Goal: Task Accomplishment & Management: Manage account settings

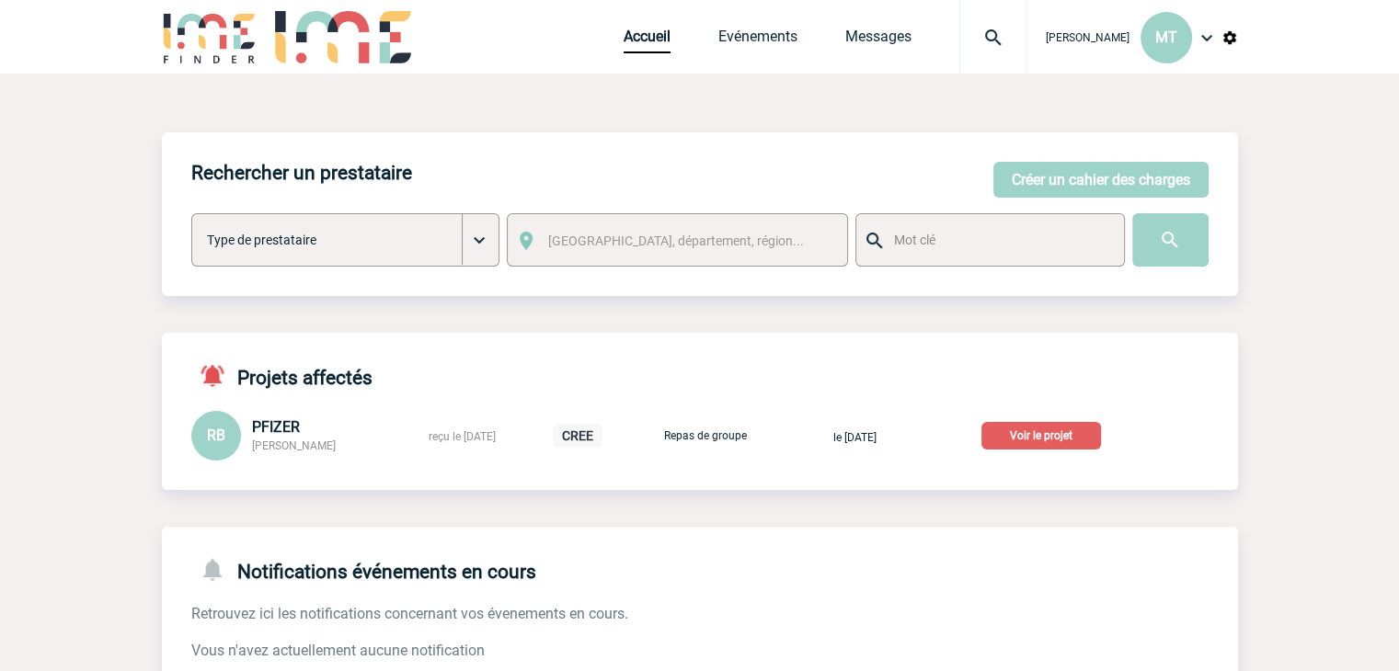
click at [999, 30] on img at bounding box center [993, 38] width 66 height 22
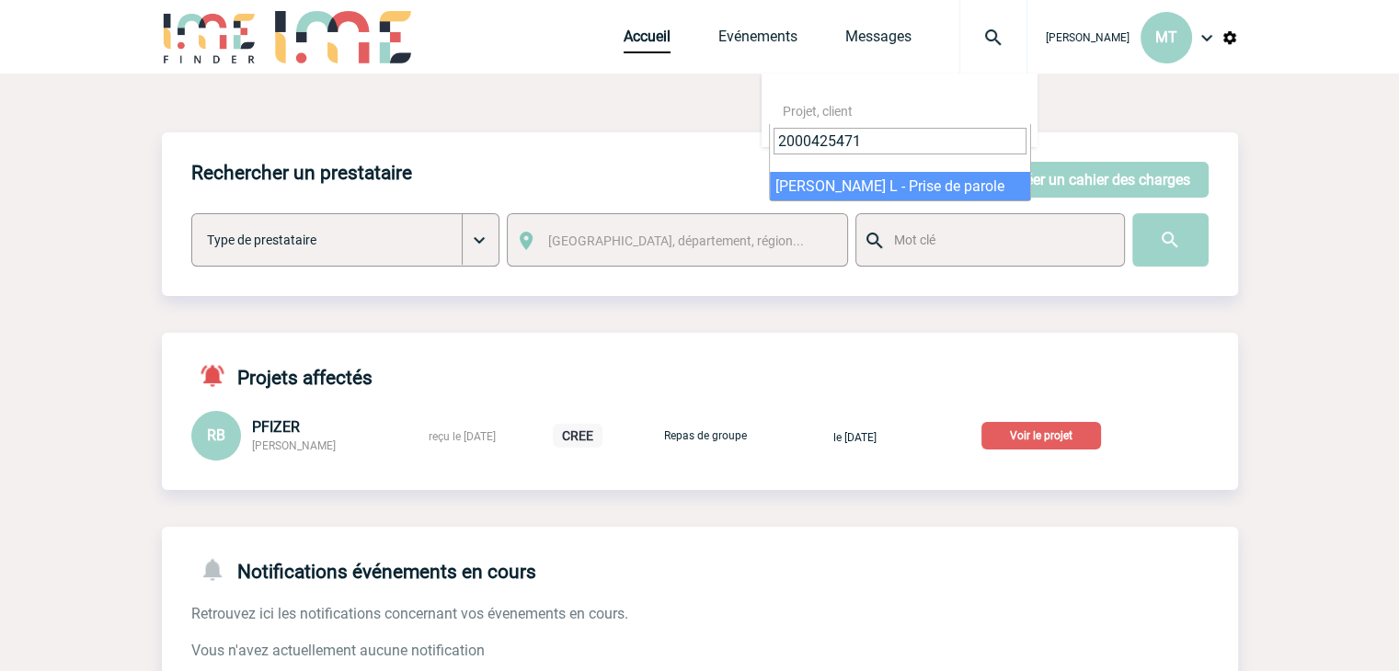
type input "2000425471"
select select "24972"
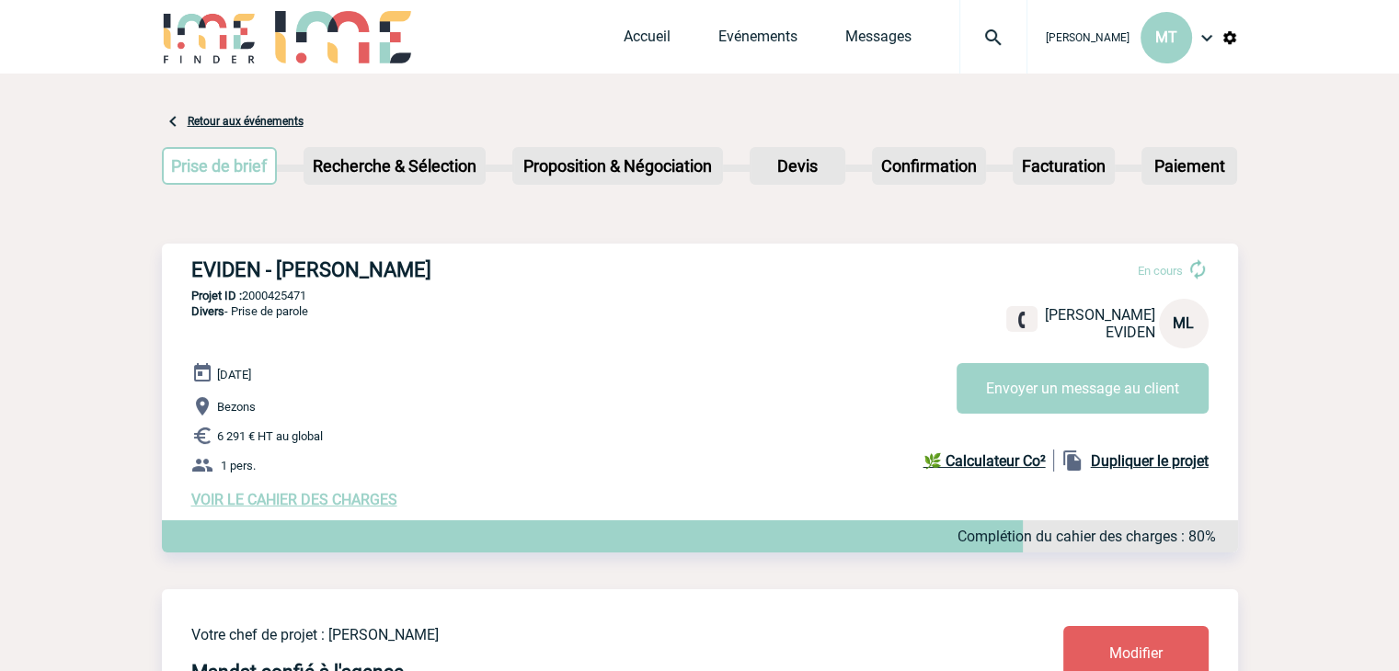
drag, startPoint x: 142, startPoint y: 222, endPoint x: 105, endPoint y: 224, distance: 36.9
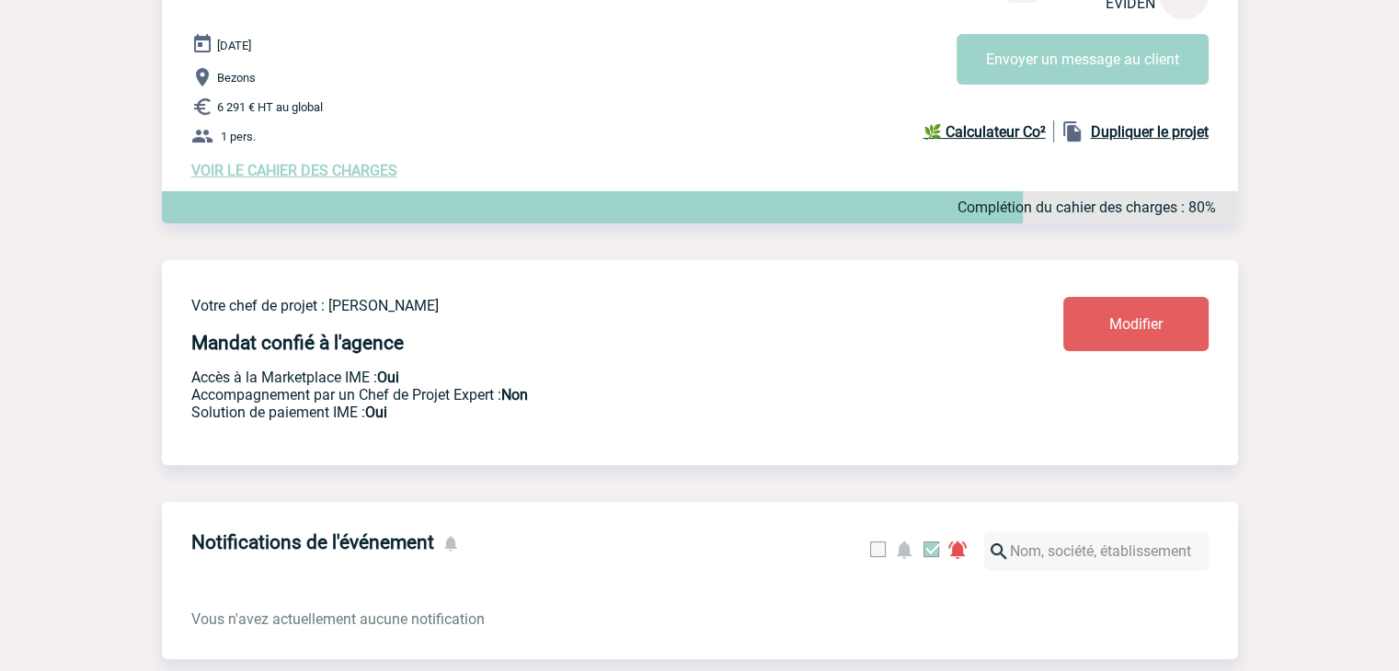
scroll to position [368, 0]
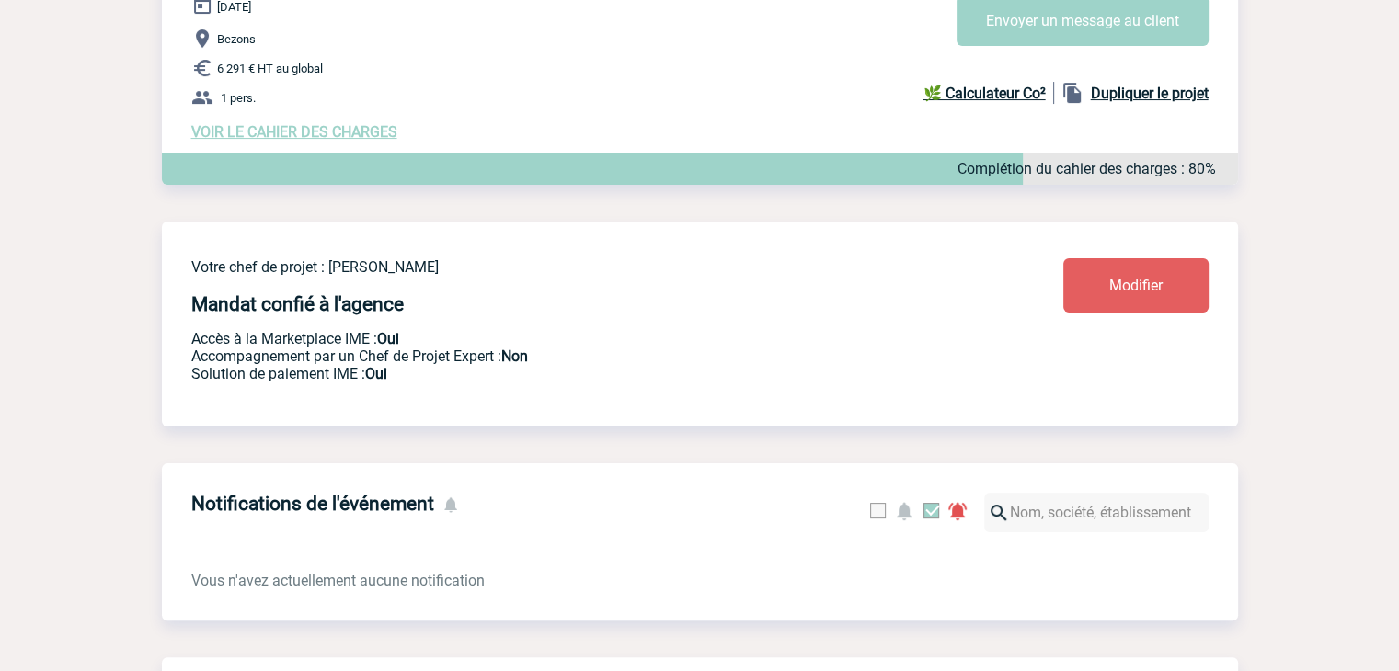
click at [1136, 283] on span "Modifier" at bounding box center [1135, 285] width 53 height 17
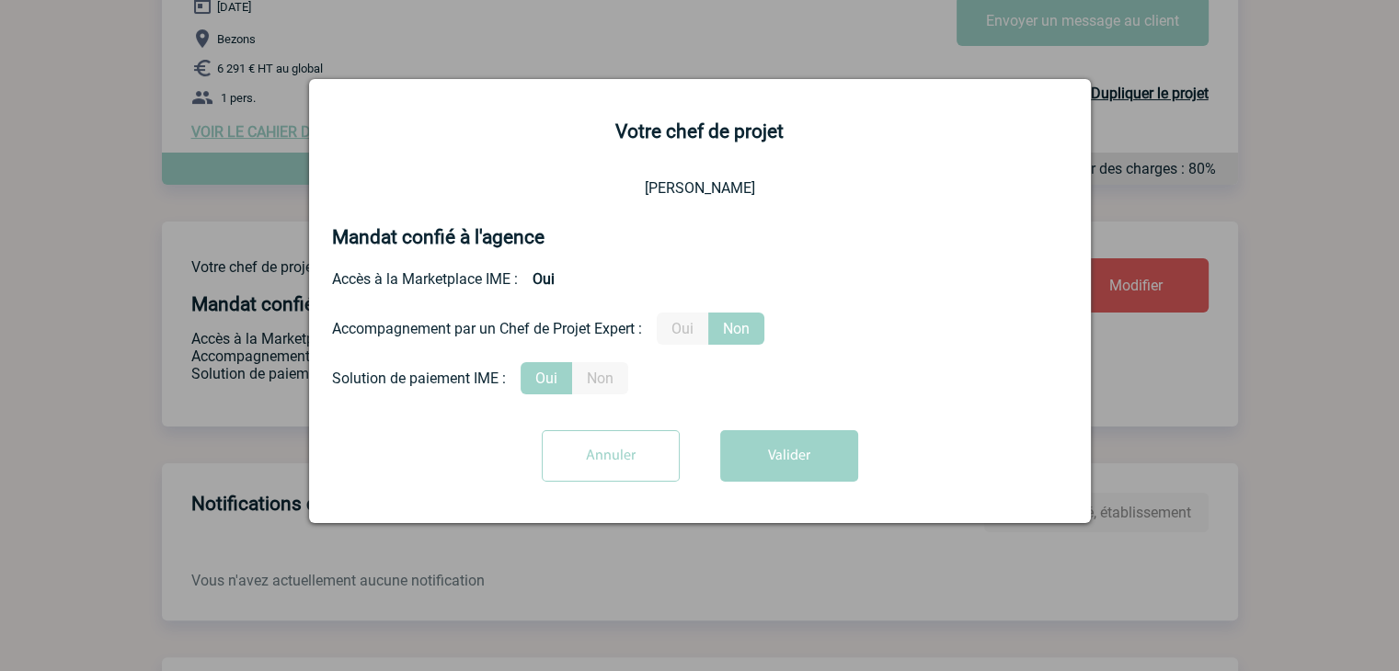
click at [771, 442] on button "Valider" at bounding box center [789, 455] width 138 height 51
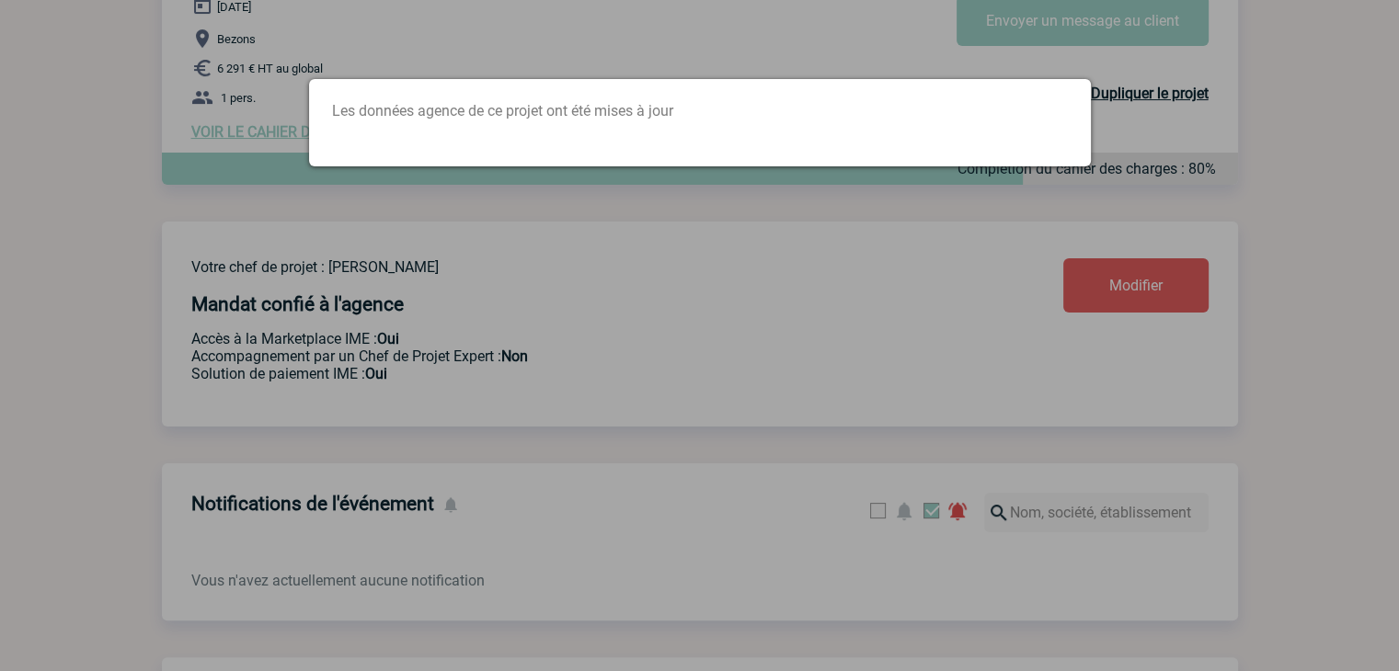
click at [885, 258] on div at bounding box center [699, 335] width 1399 height 671
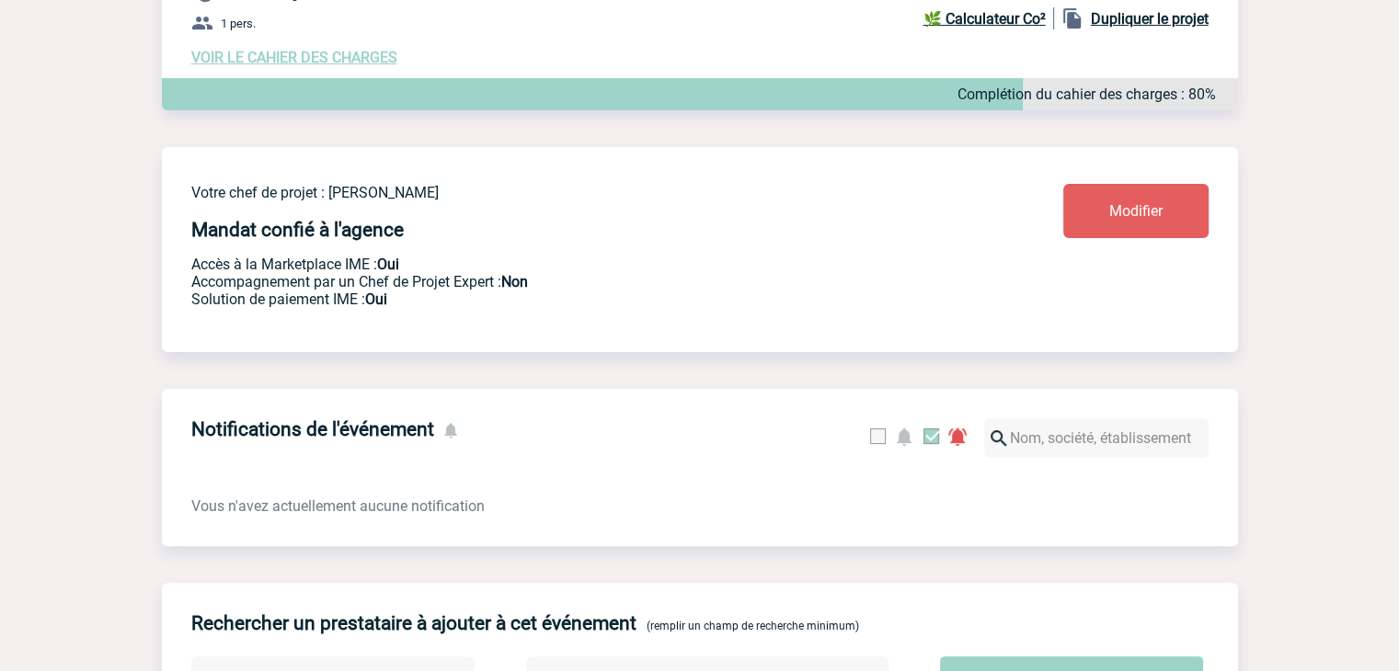
scroll to position [0, 0]
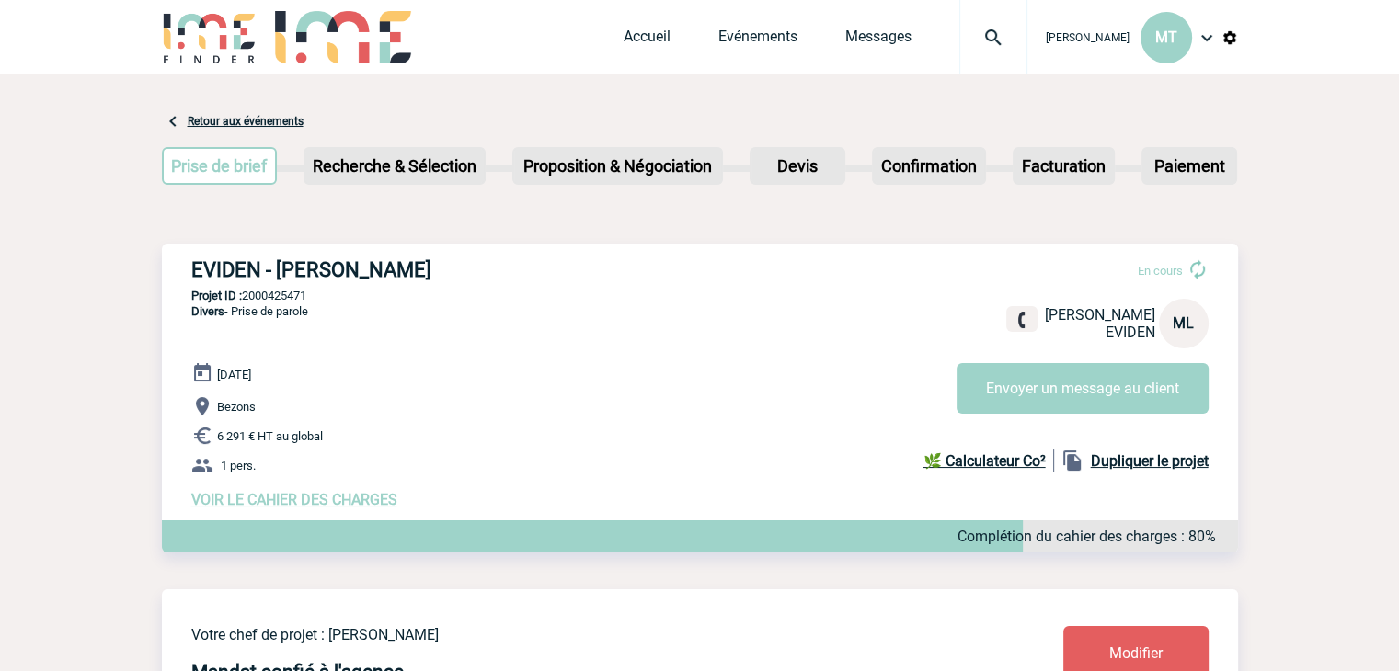
click at [349, 498] on span "VOIR LE CAHIER DES CHARGES" at bounding box center [294, 499] width 206 height 17
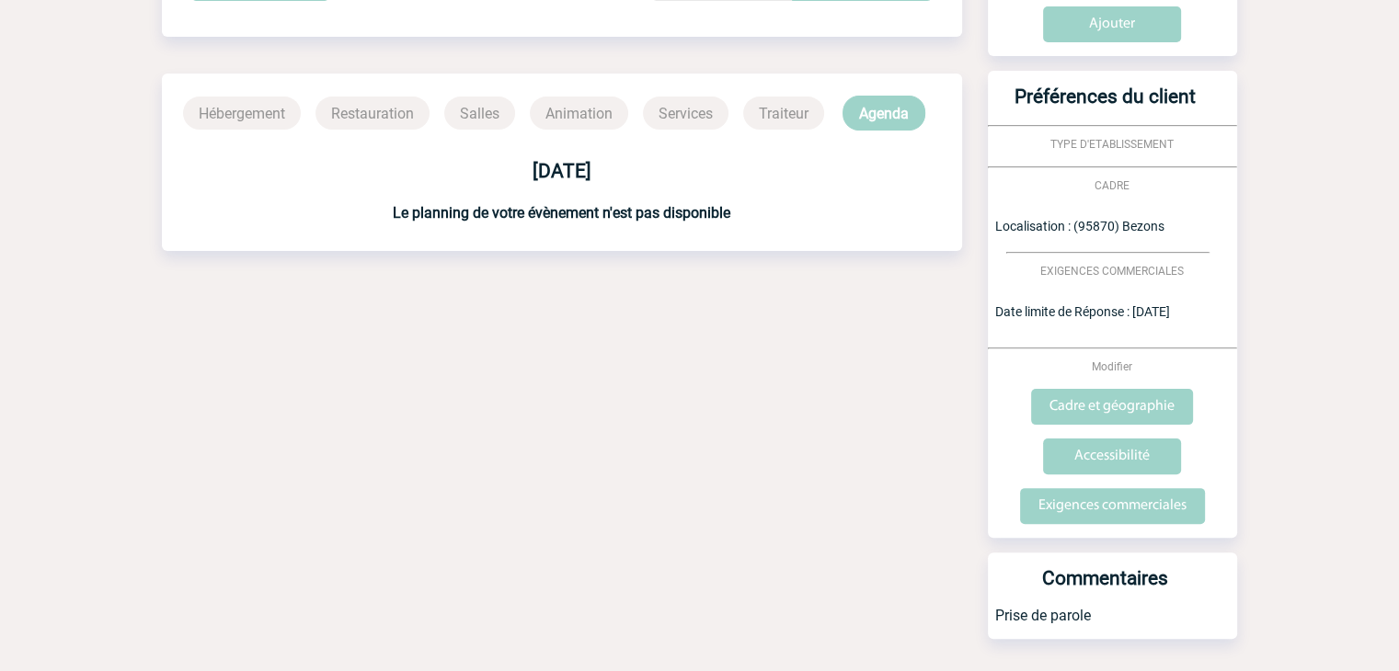
scroll to position [488, 0]
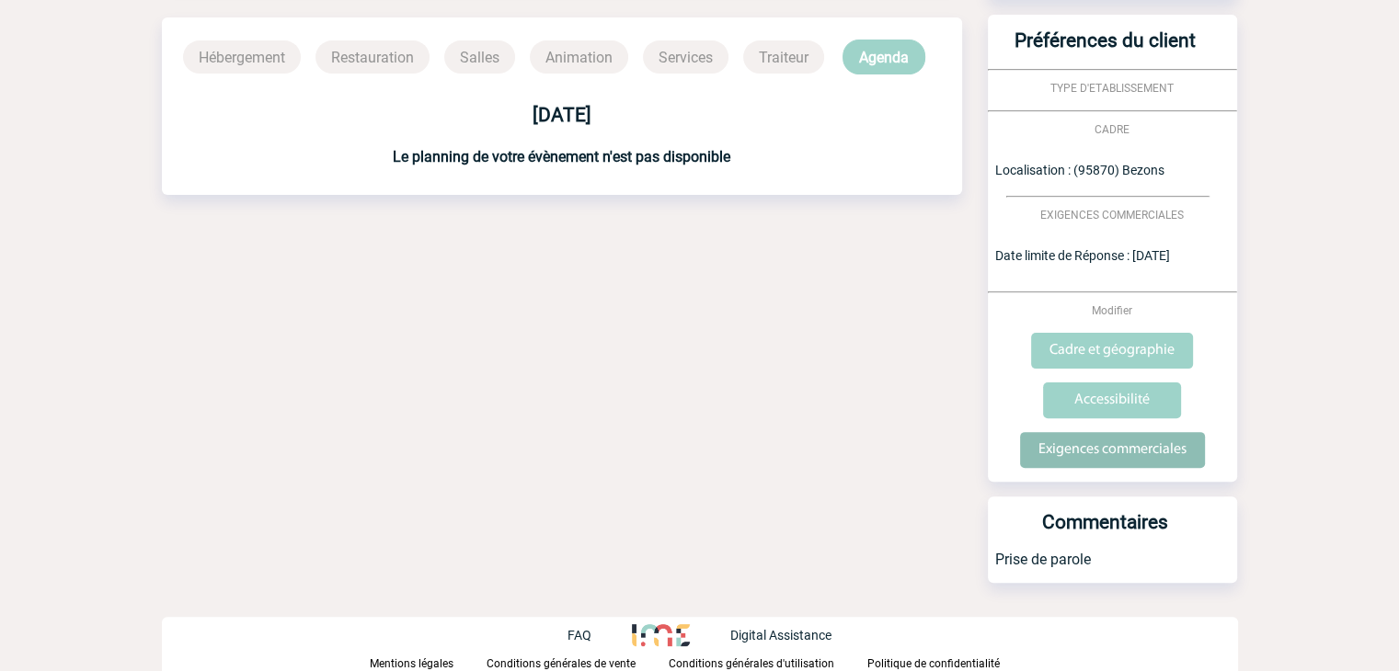
click at [1100, 452] on input "Exigences commerciales" at bounding box center [1112, 450] width 185 height 36
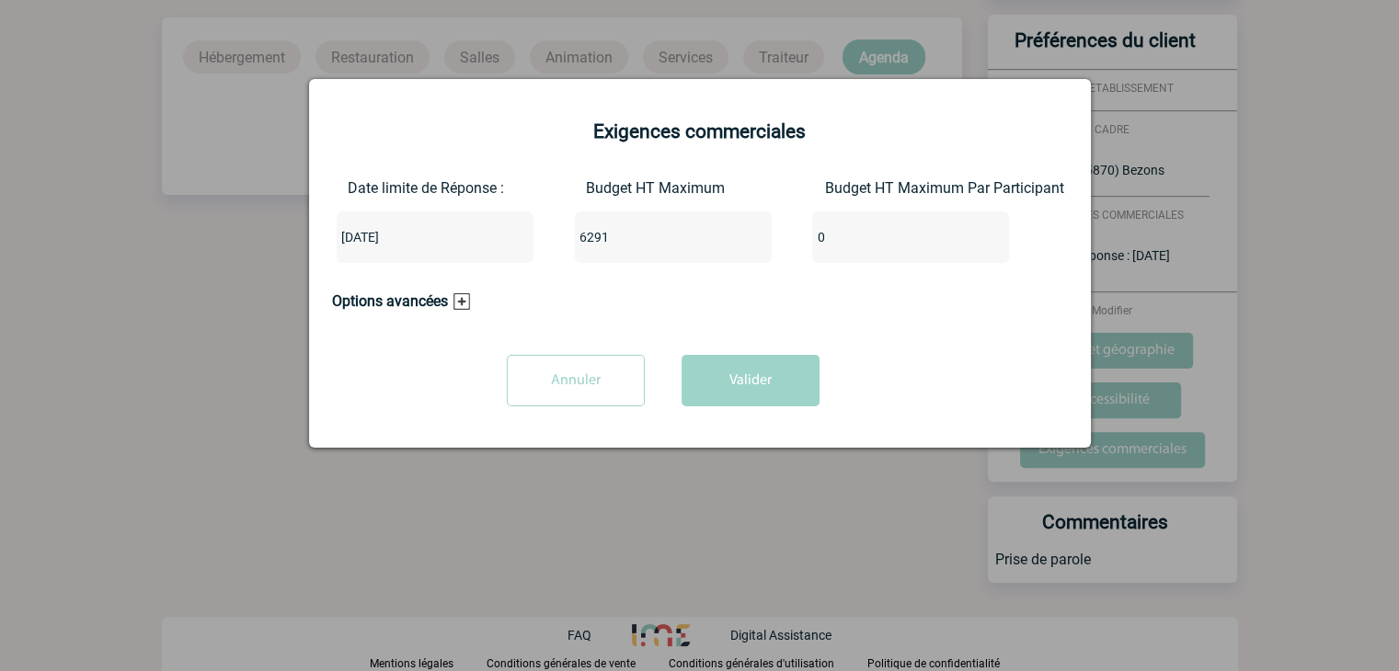
click at [430, 251] on div "2025-09-15" at bounding box center [435, 236] width 197 height 51
click at [395, 245] on input "2025-09-15" at bounding box center [380, 237] width 86 height 24
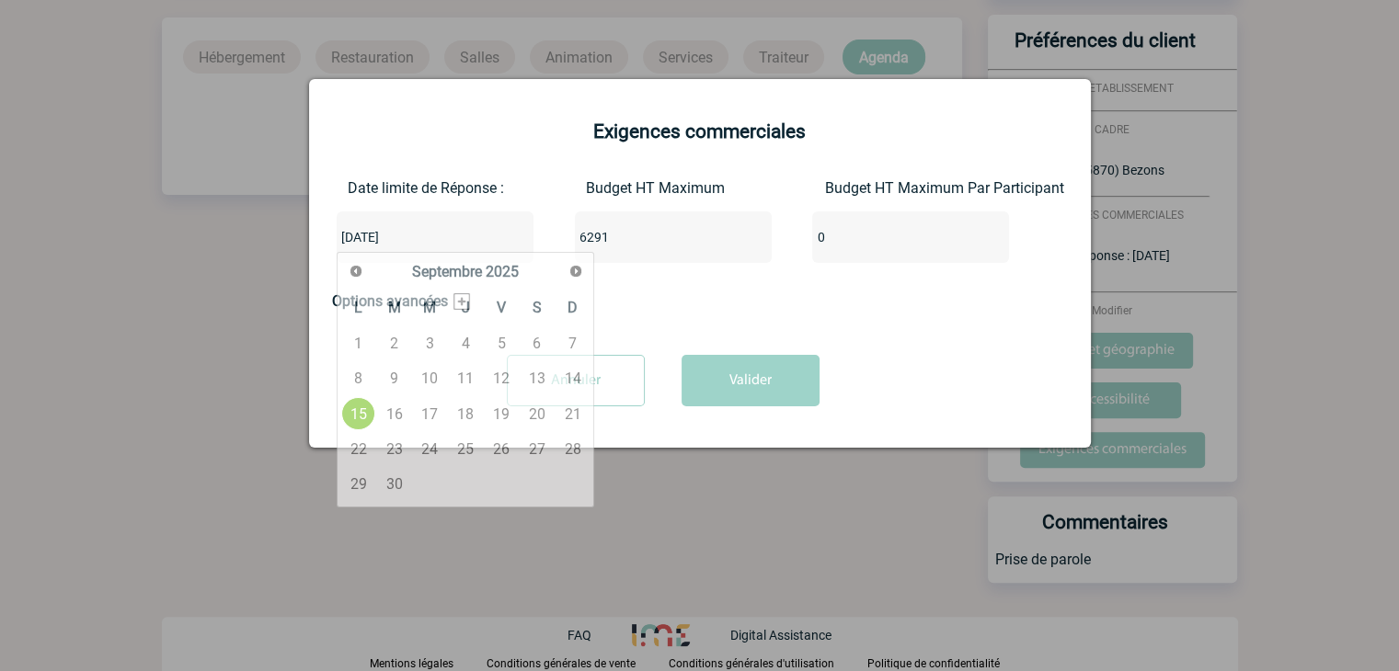
click at [447, 162] on form "Exigences commerciales Date limite de Réponse : 2025-09-15 Budget HT Maximum 62…" at bounding box center [700, 228] width 736 height 216
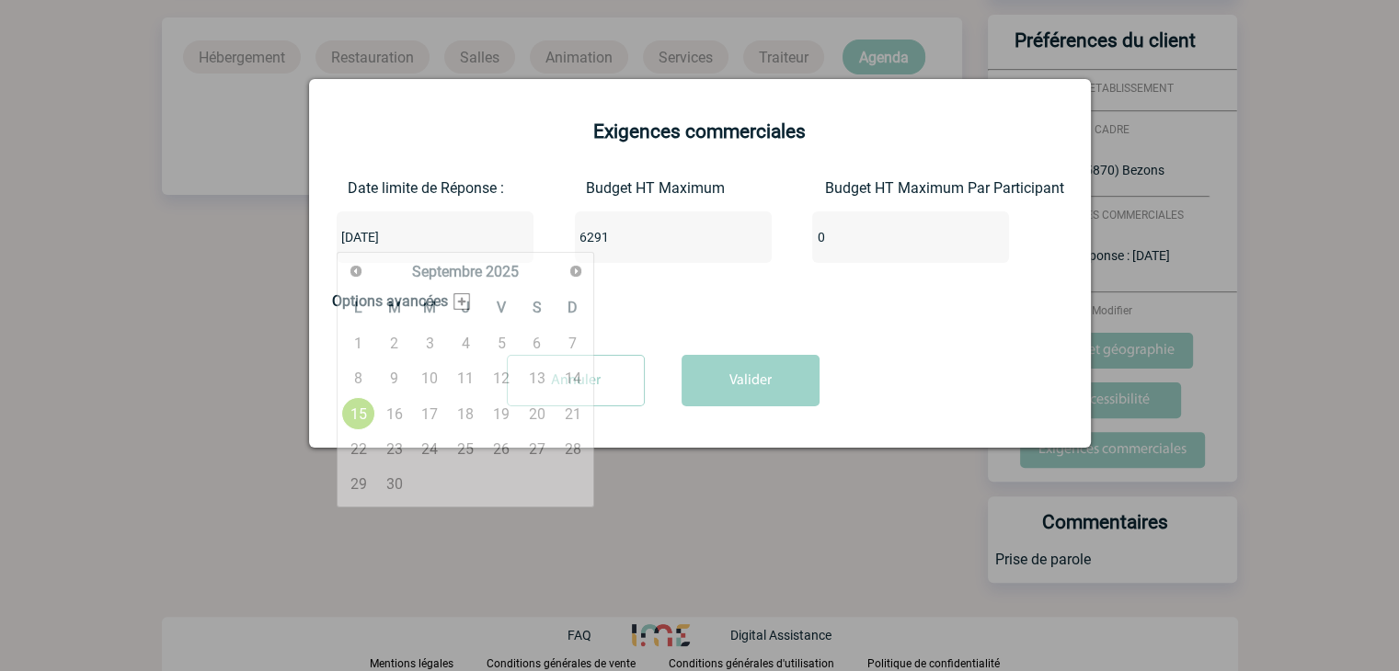
click at [387, 246] on input "2025-09-15" at bounding box center [380, 237] width 86 height 24
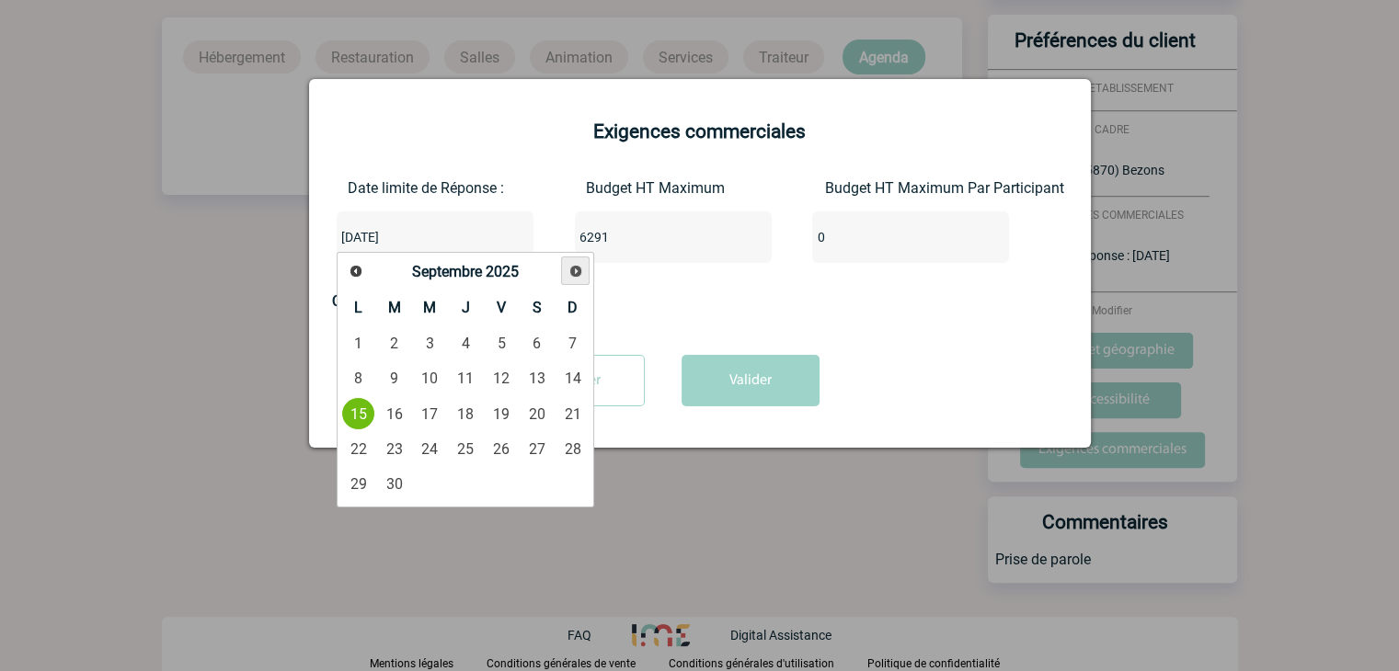
click at [571, 269] on span "Suivant" at bounding box center [575, 271] width 15 height 15
click at [461, 451] on link "23" at bounding box center [466, 448] width 34 height 33
type input "2025-10-23"
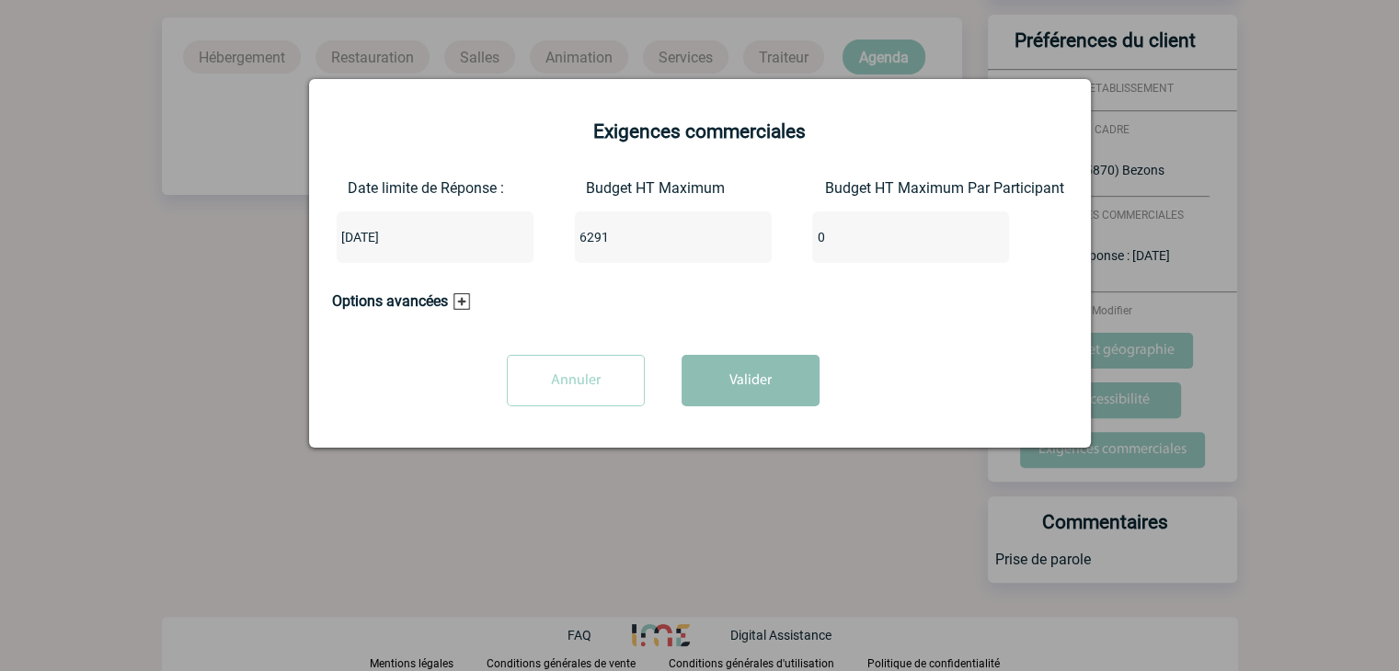
click at [725, 392] on button "Valider" at bounding box center [750, 380] width 138 height 51
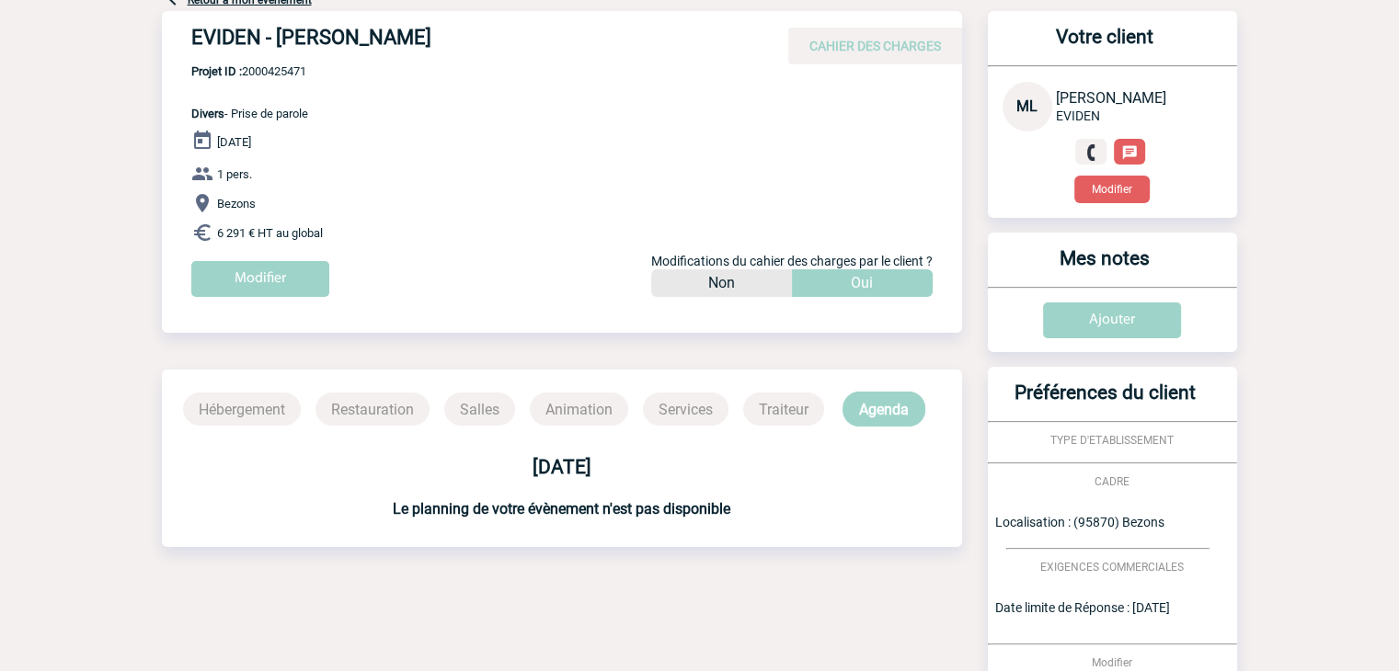
scroll to position [0, 0]
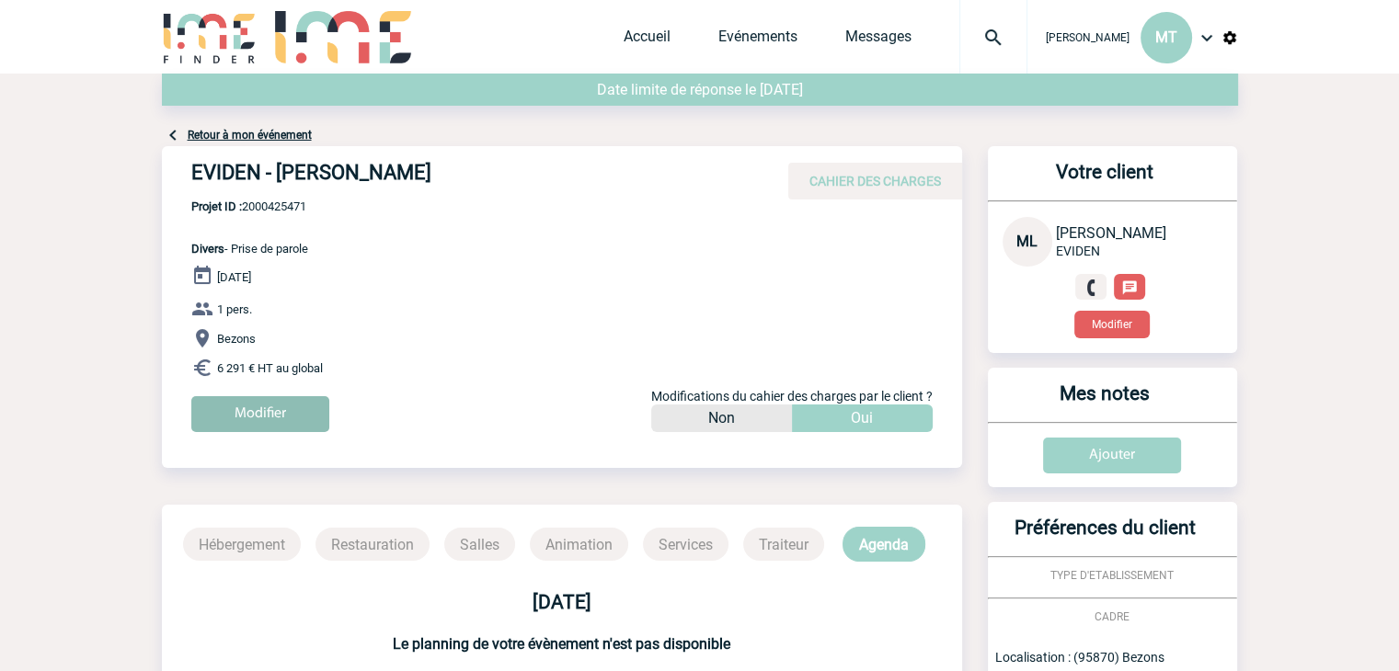
click at [280, 417] on input "Modifier" at bounding box center [260, 414] width 138 height 36
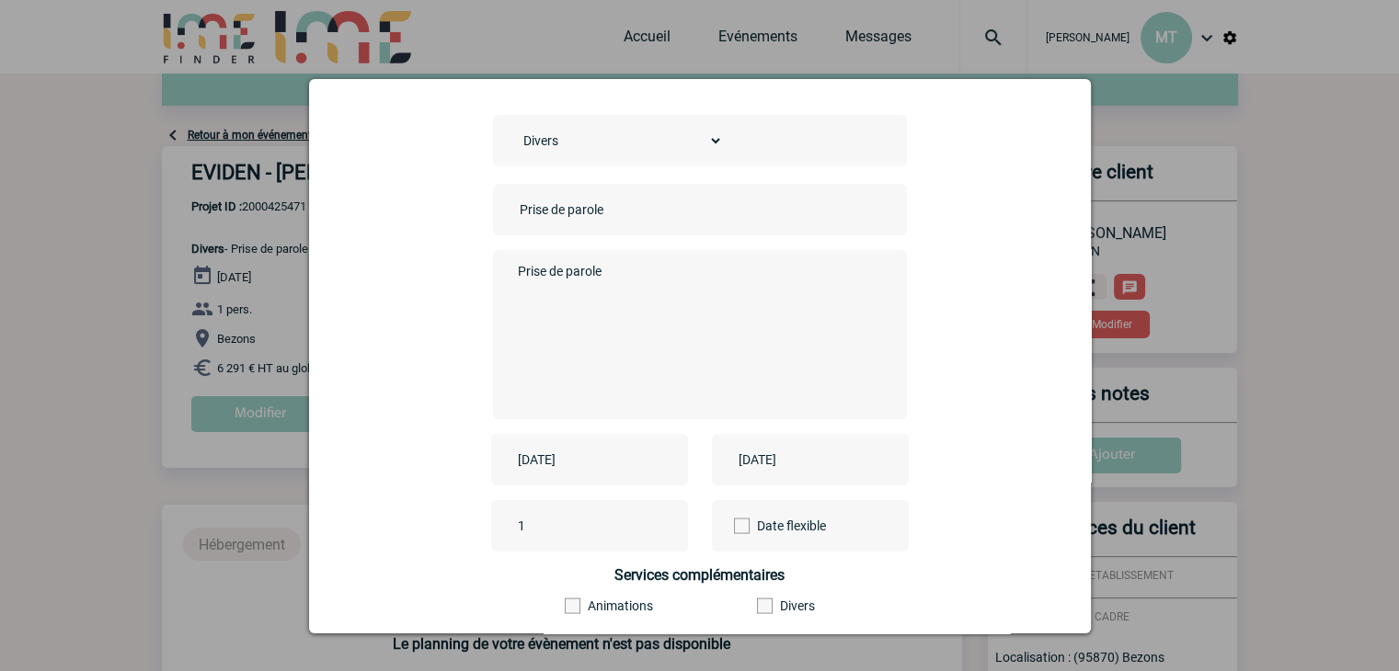
scroll to position [92, 0]
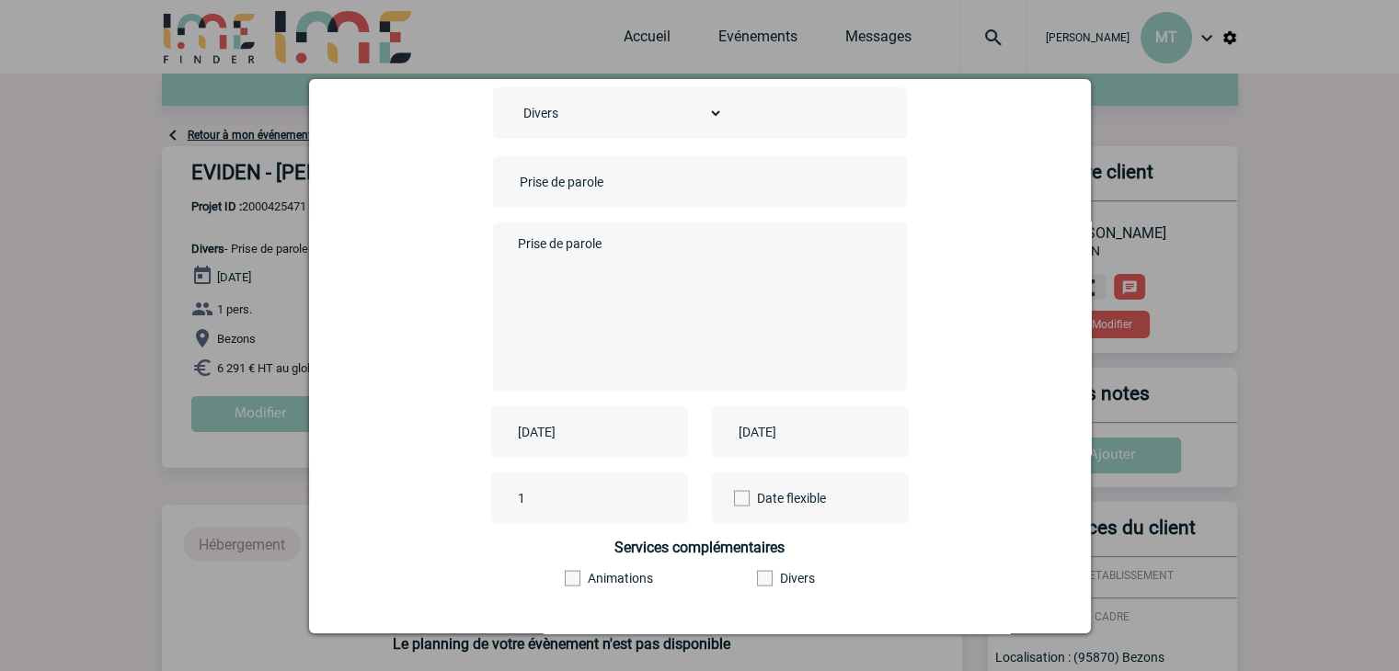
click at [592, 427] on input "2025-09-29" at bounding box center [576, 432] width 127 height 24
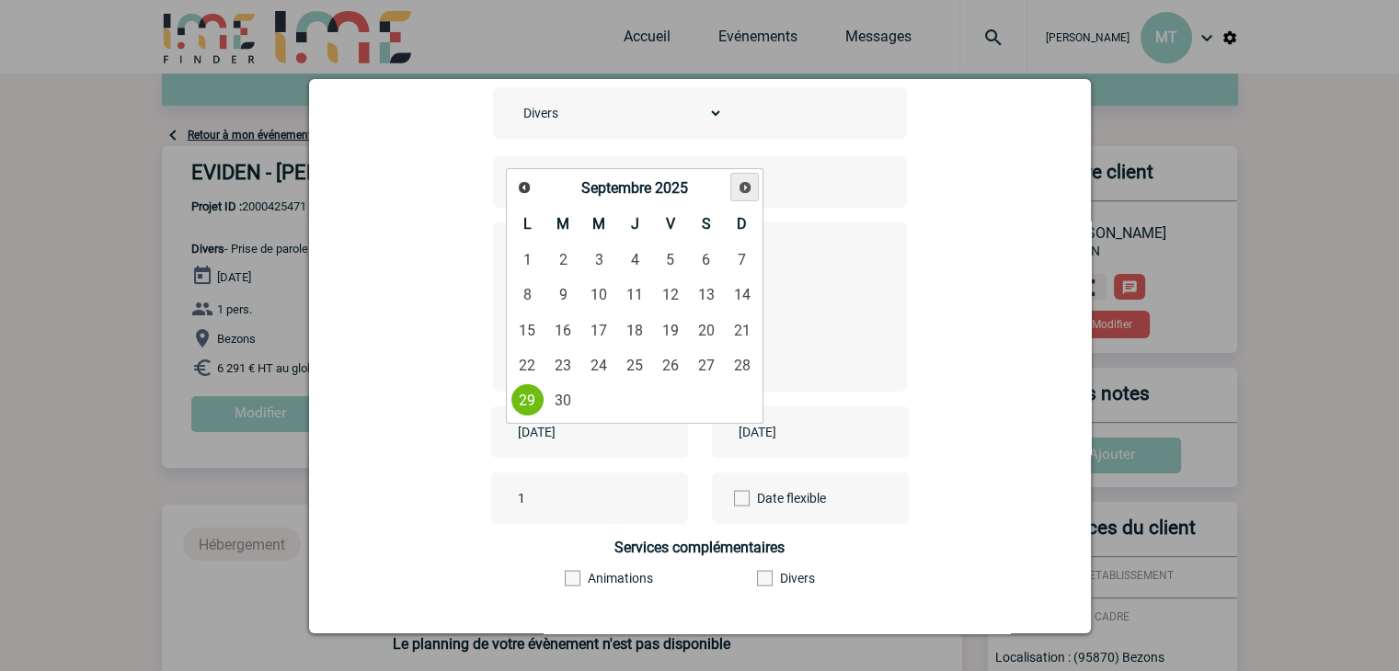
click at [737, 187] on span "Suivant" at bounding box center [744, 187] width 15 height 15
click at [642, 361] on link "23" at bounding box center [635, 364] width 34 height 33
type input "2025-10-23"
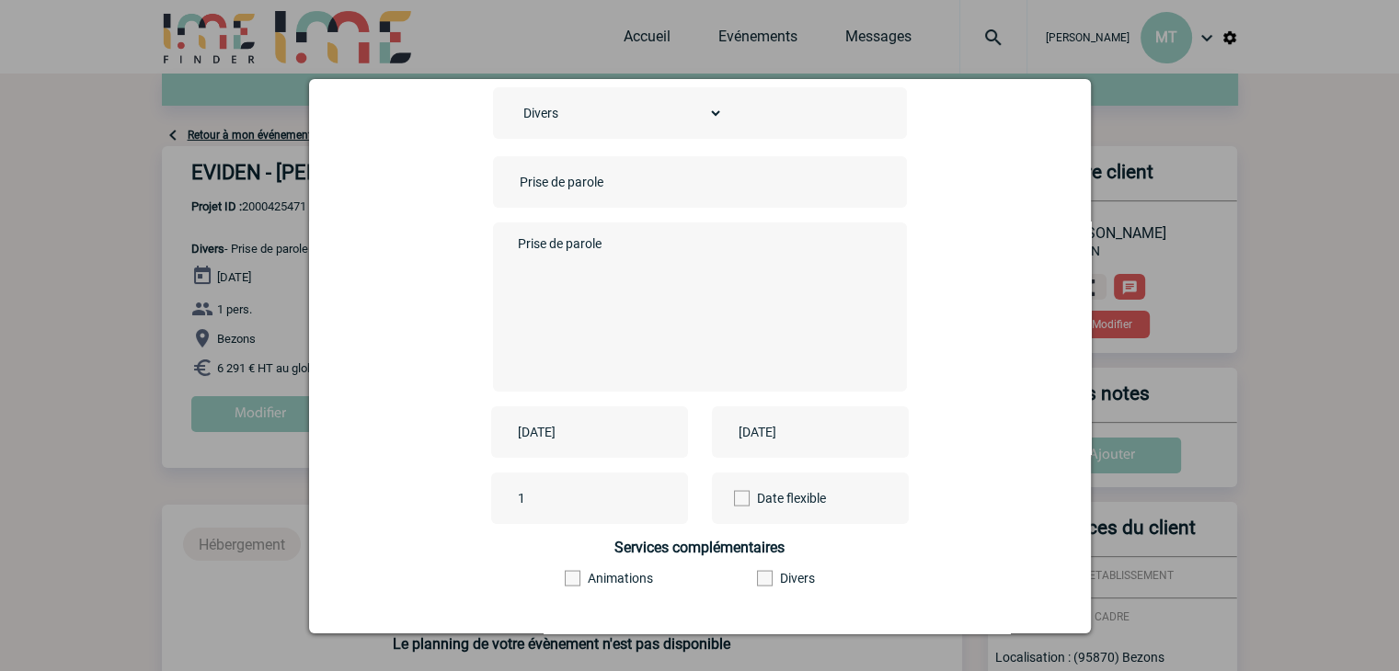
click at [798, 435] on input "2025-09-29" at bounding box center [797, 432] width 127 height 24
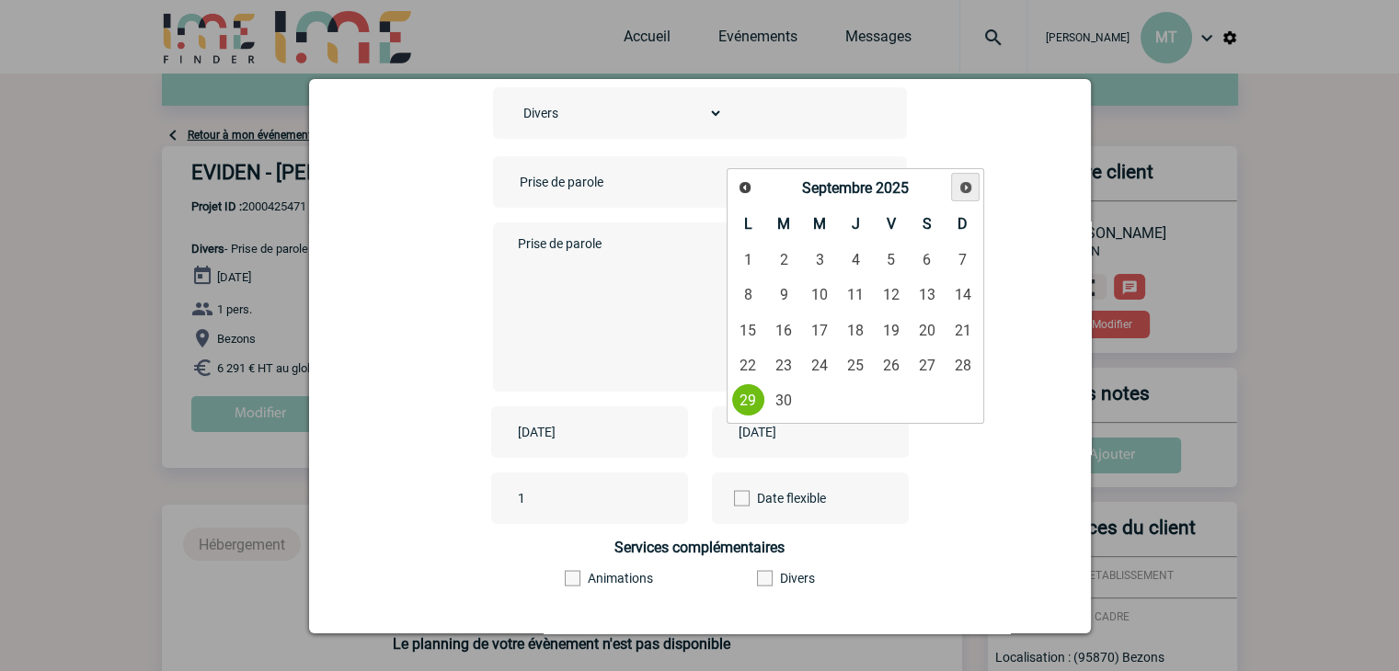
click at [966, 184] on span "Suivant" at bounding box center [965, 187] width 15 height 15
click at [858, 352] on link "23" at bounding box center [855, 364] width 34 height 33
type input "2025-10-23"
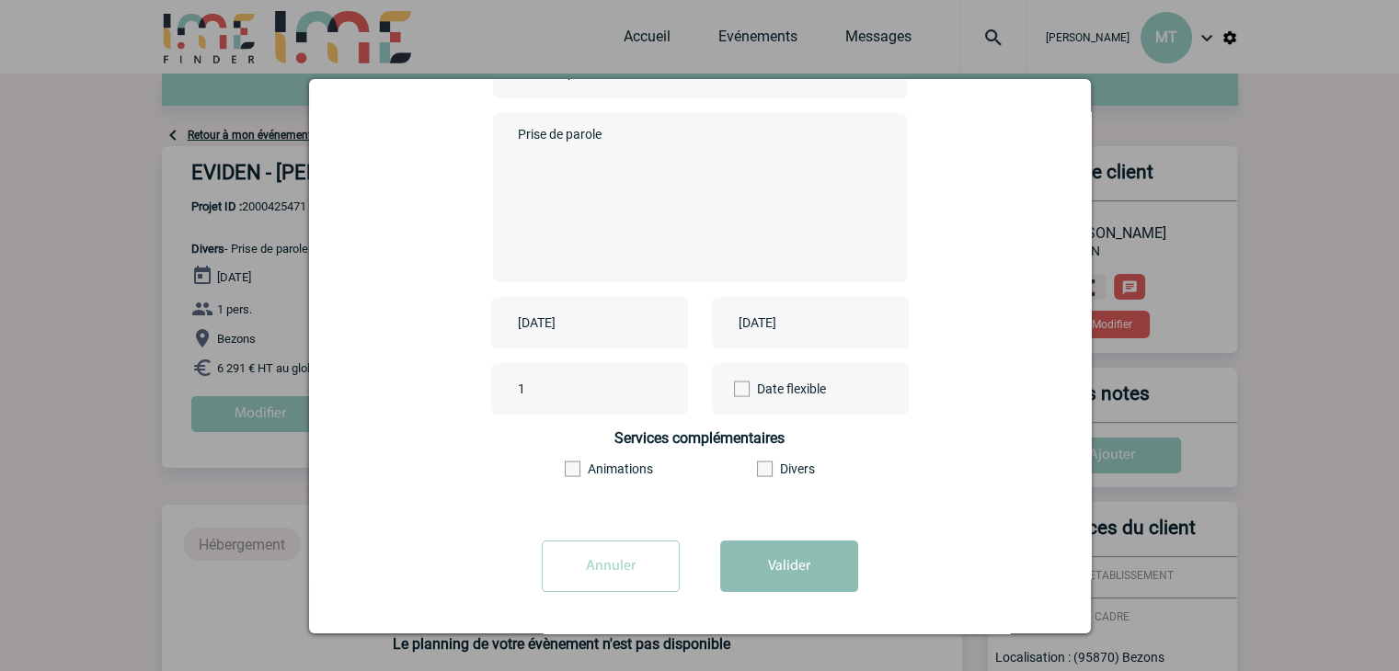
scroll to position [488, 0]
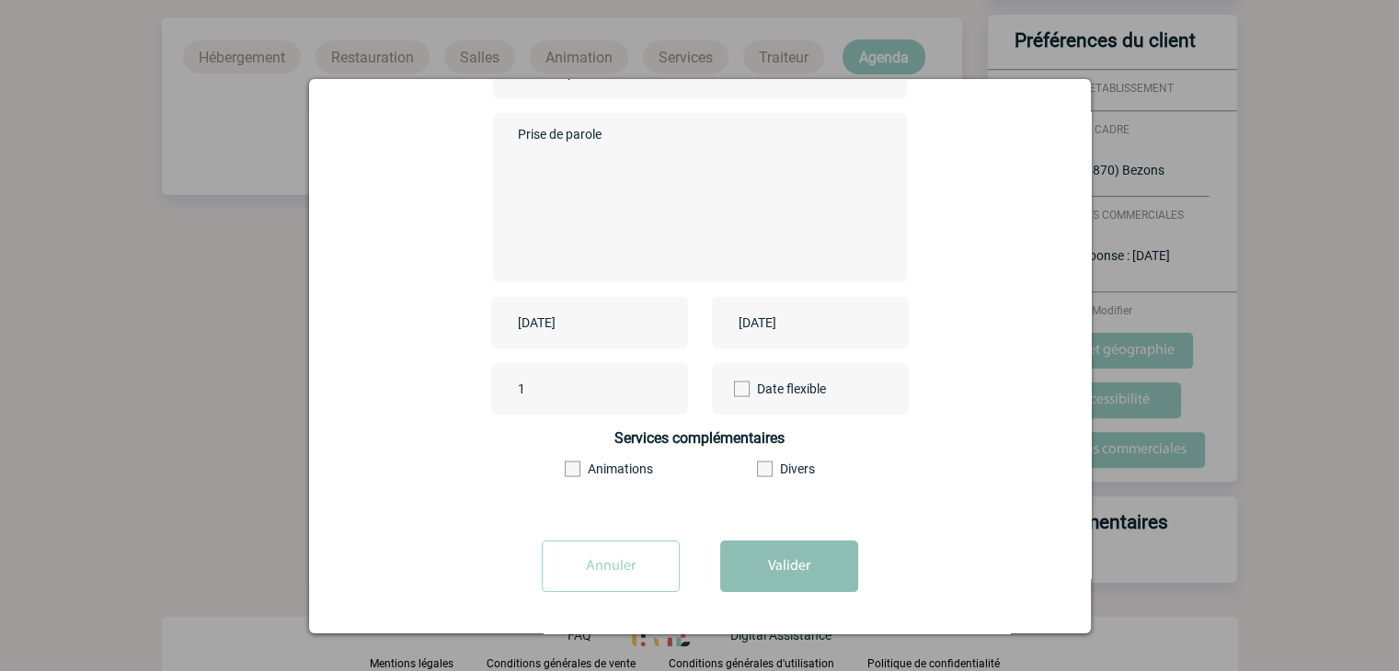
click at [771, 552] on button "Valider" at bounding box center [789, 566] width 138 height 51
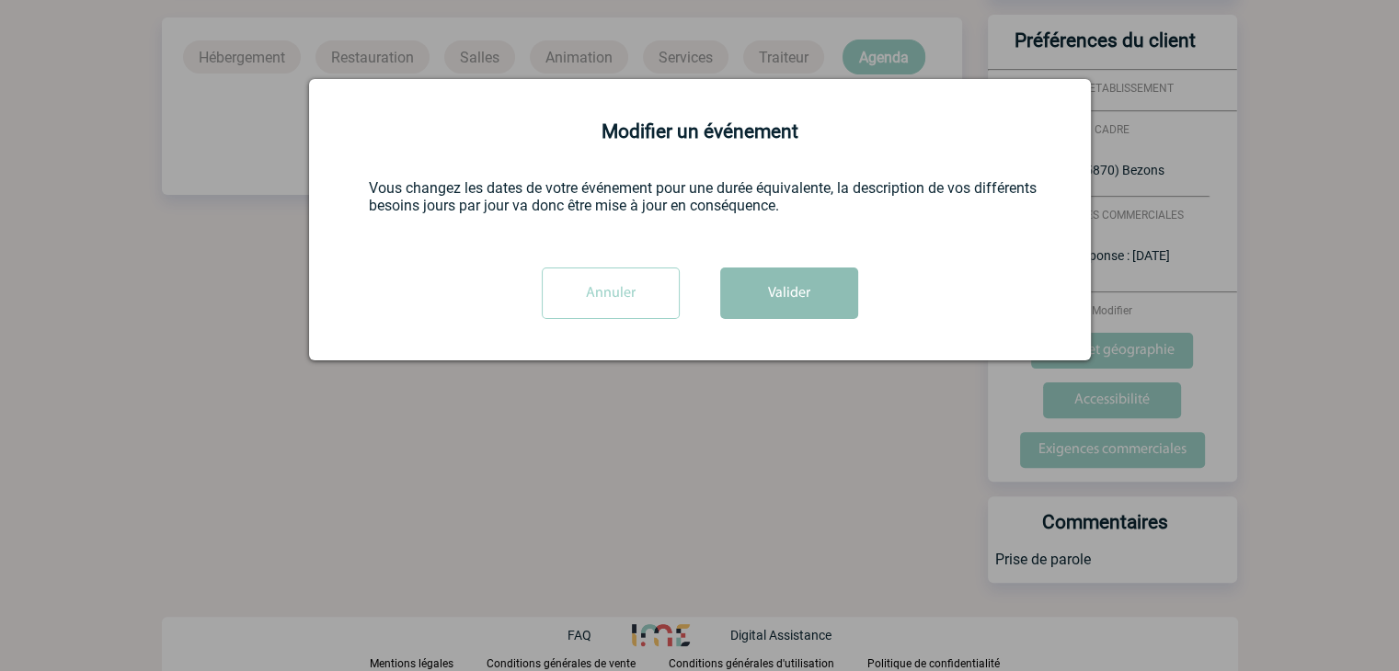
scroll to position [0, 0]
click at [780, 296] on button "Valider" at bounding box center [789, 293] width 138 height 51
click at [804, 280] on button "Valider" at bounding box center [789, 293] width 138 height 51
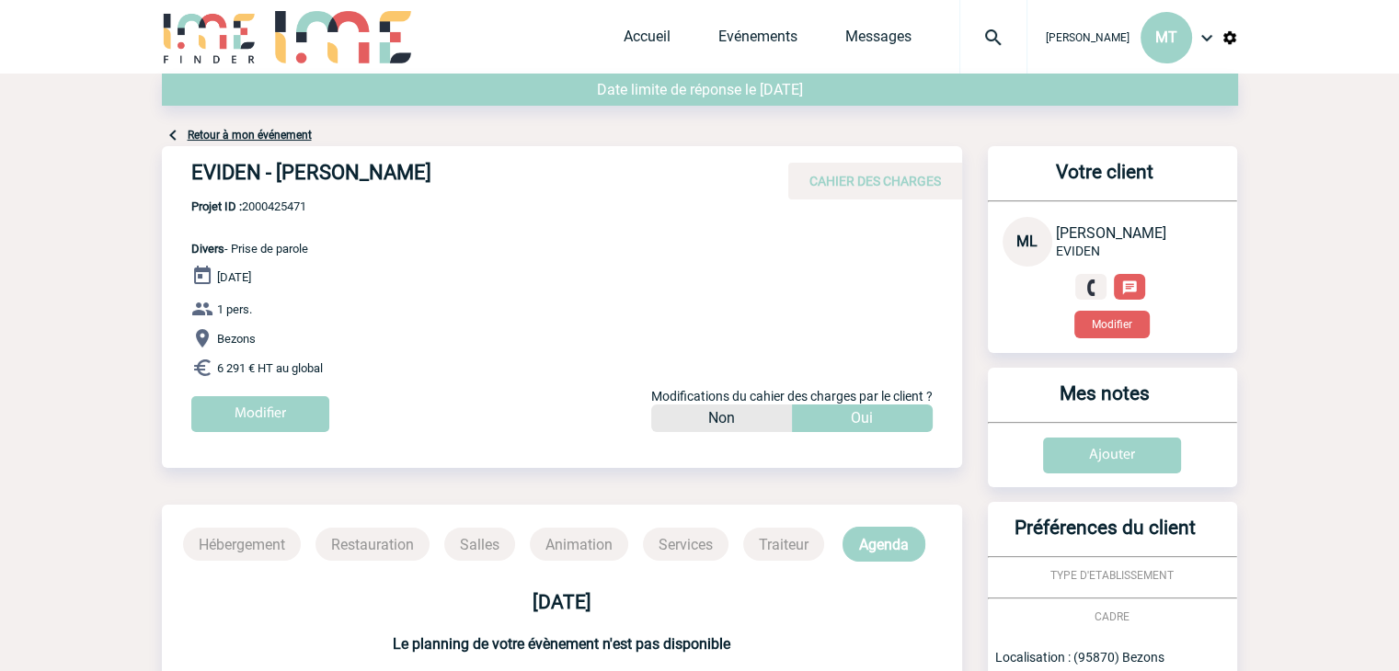
drag, startPoint x: 152, startPoint y: 126, endPoint x: 137, endPoint y: 133, distance: 16.4
click at [137, 133] on body "[PERSON_NAME] MT Accueil Evénements" at bounding box center [699, 579] width 1399 height 1159
drag, startPoint x: 1252, startPoint y: 135, endPoint x: 1268, endPoint y: 118, distance: 23.4
click at [1268, 118] on body "[PERSON_NAME] MT Accueil Evénements" at bounding box center [699, 579] width 1399 height 1159
drag, startPoint x: 154, startPoint y: 122, endPoint x: 138, endPoint y: 130, distance: 18.1
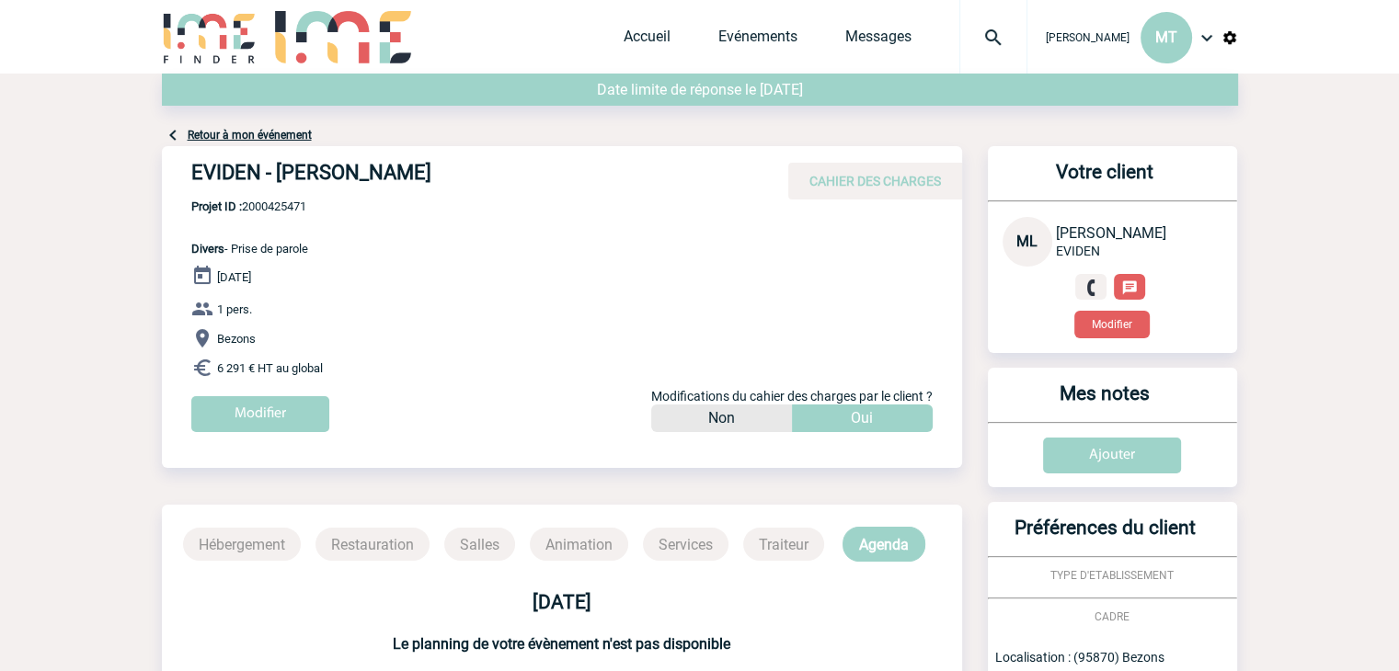
click at [138, 130] on body "[PERSON_NAME] MT Accueil Evénements" at bounding box center [699, 579] width 1399 height 1159
